Goal: Task Accomplishment & Management: Manage account settings

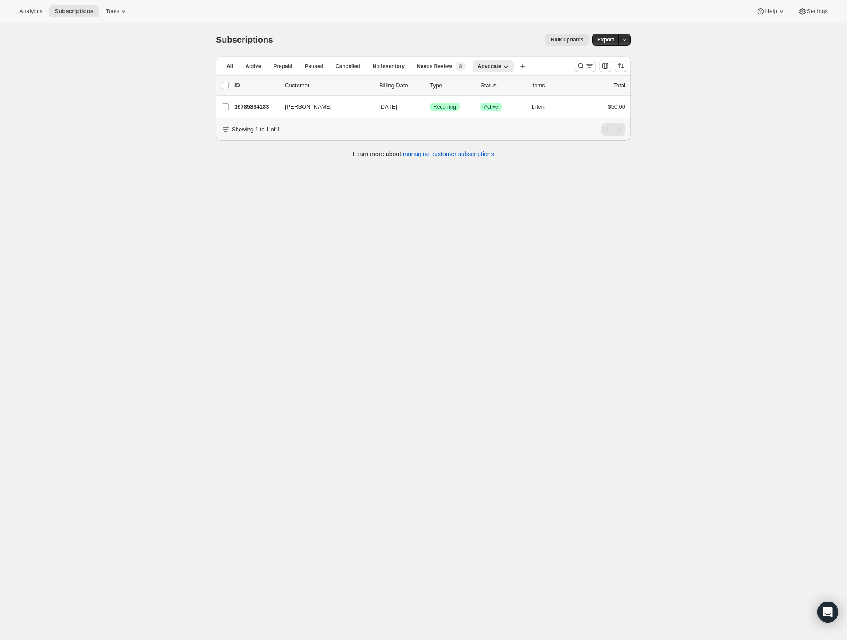
drag, startPoint x: 580, startPoint y: 65, endPoint x: -62, endPoint y: 190, distance: 654.5
click at [0, 190] on html "Analytics Subscriptions Tools Help Settings Skip to content Subscriptions. This…" at bounding box center [423, 320] width 847 height 640
click at [82, 9] on span "Subscriptions" at bounding box center [74, 11] width 39 height 7
click at [78, 10] on span "Subscriptions" at bounding box center [74, 11] width 39 height 7
click at [580, 68] on icon "Search and filter results" at bounding box center [580, 65] width 9 height 9
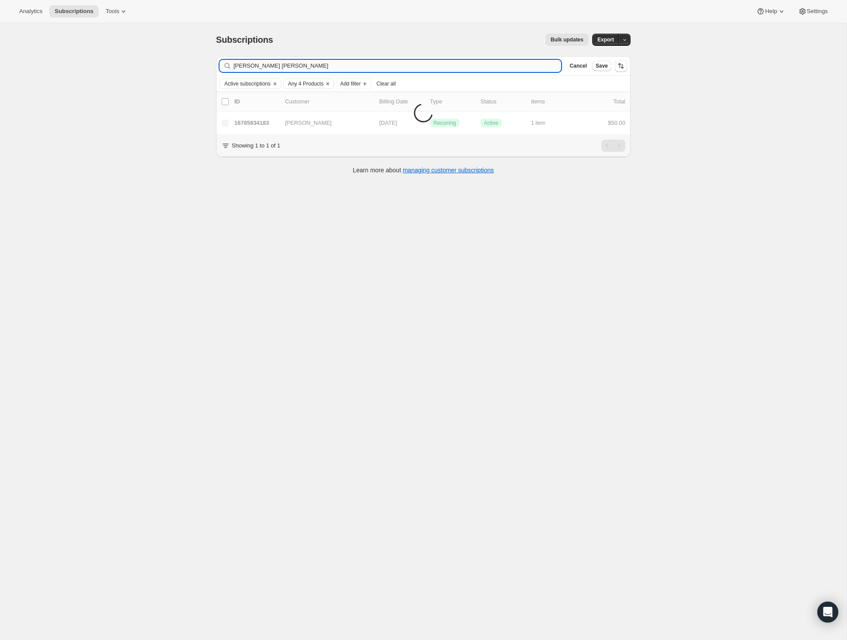
click at [477, 68] on input "Tabitha KannelTabitha Kannel" at bounding box center [397, 66] width 328 height 12
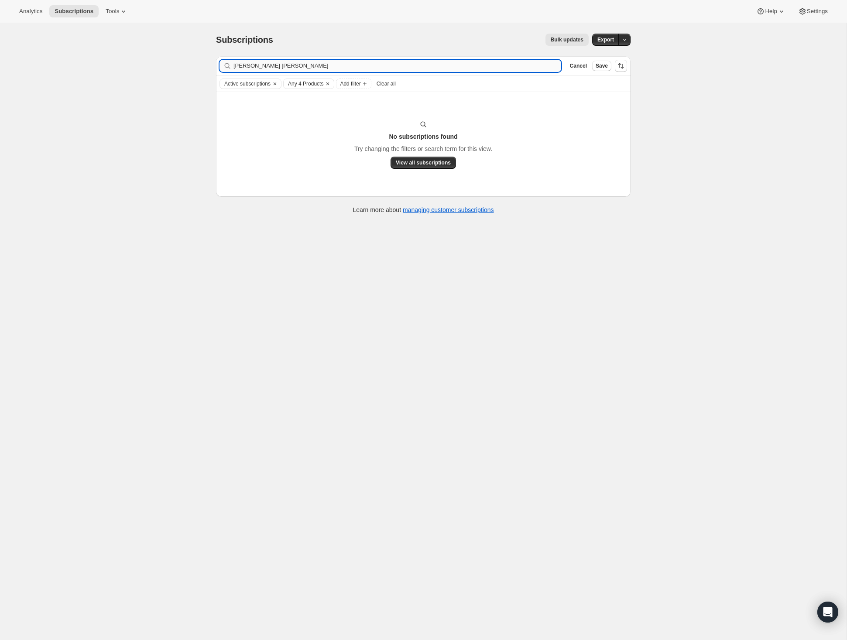
type input "Tabitha Kannel"
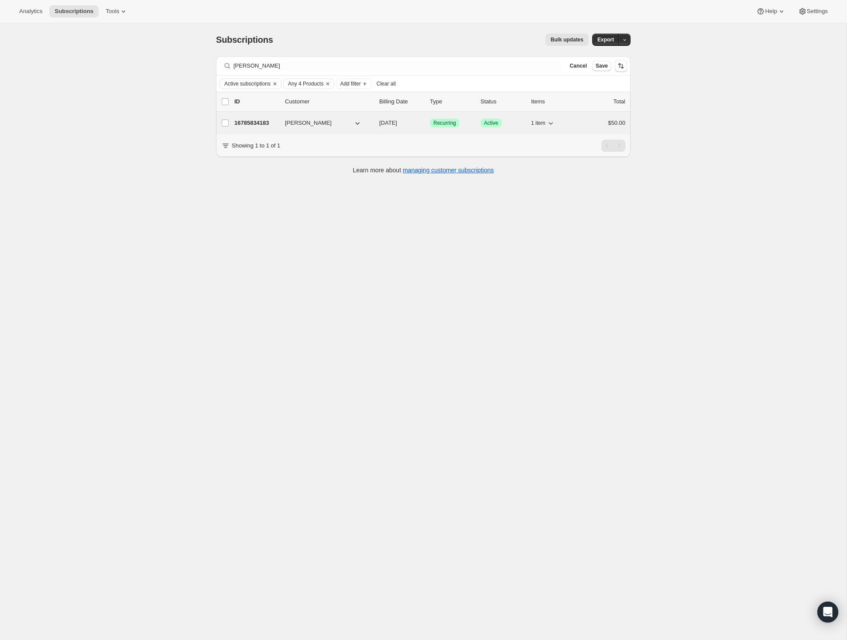
click at [251, 120] on p "16785834183" at bounding box center [256, 123] width 44 height 9
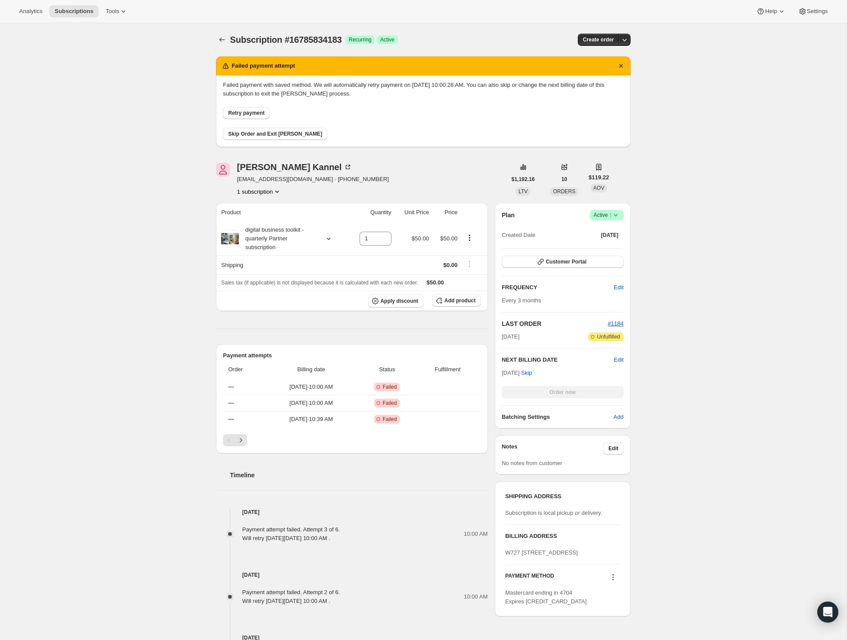
click at [256, 112] on span "Retry payment" at bounding box center [246, 112] width 36 height 7
